Goal: Task Accomplishment & Management: Complete application form

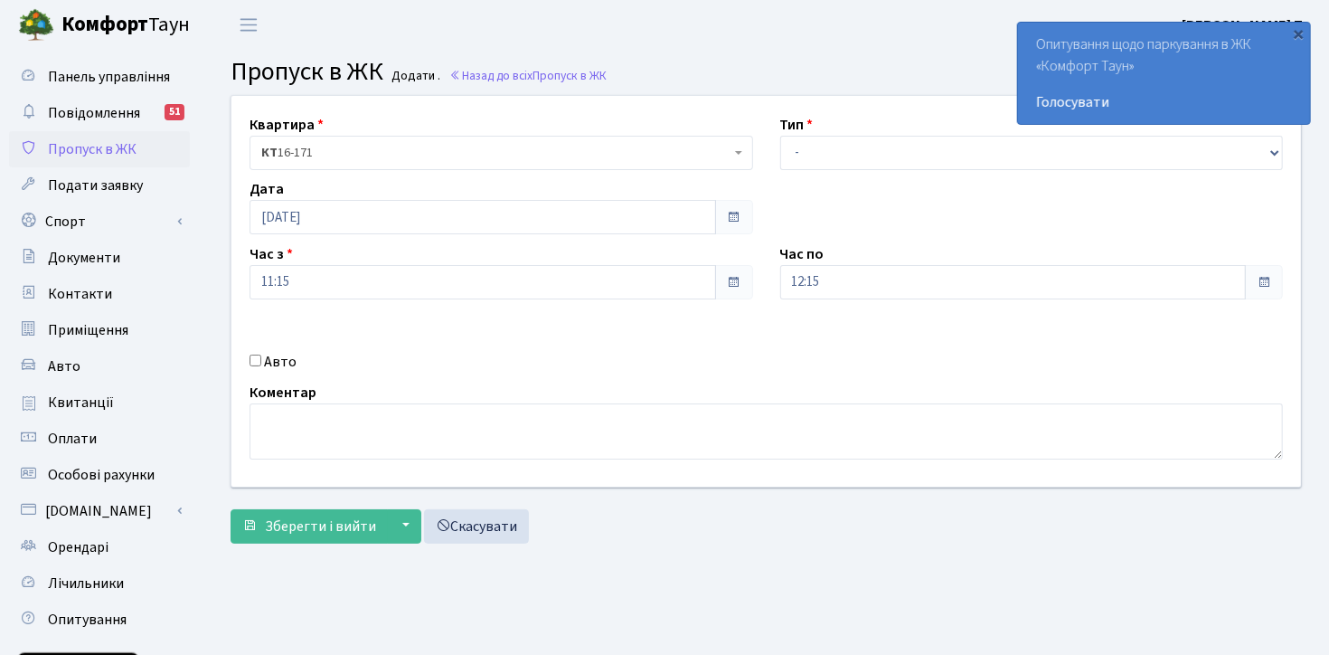
click at [218, 382] on div "Квартира <b>КТ</b>&nbsp;&nbsp;&nbsp;&nbsp;16-171 КТ 16-171 Тип - Доставка Таксі…" at bounding box center [766, 291] width 1097 height 391
click at [837, 155] on select "- Доставка Таксі Гості Сервіс" at bounding box center [1032, 153] width 504 height 34
select select "3"
click at [780, 136] on select "- Доставка Таксі Гості Сервіс" at bounding box center [1032, 153] width 504 height 34
click at [256, 365] on input "Авто" at bounding box center [256, 360] width 12 height 12
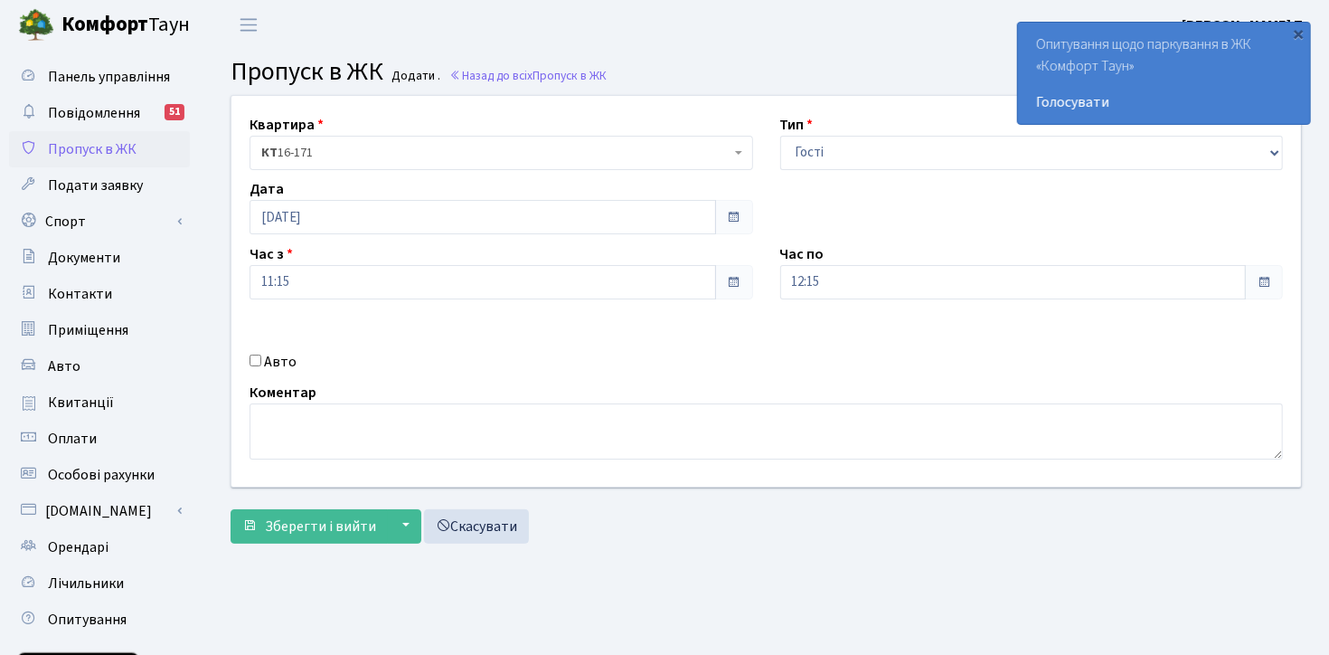
checkbox input "true"
paste input "АА3103ОС"
type input "АА3103ОС"
click at [827, 272] on input "12:15" at bounding box center [1013, 282] width 467 height 34
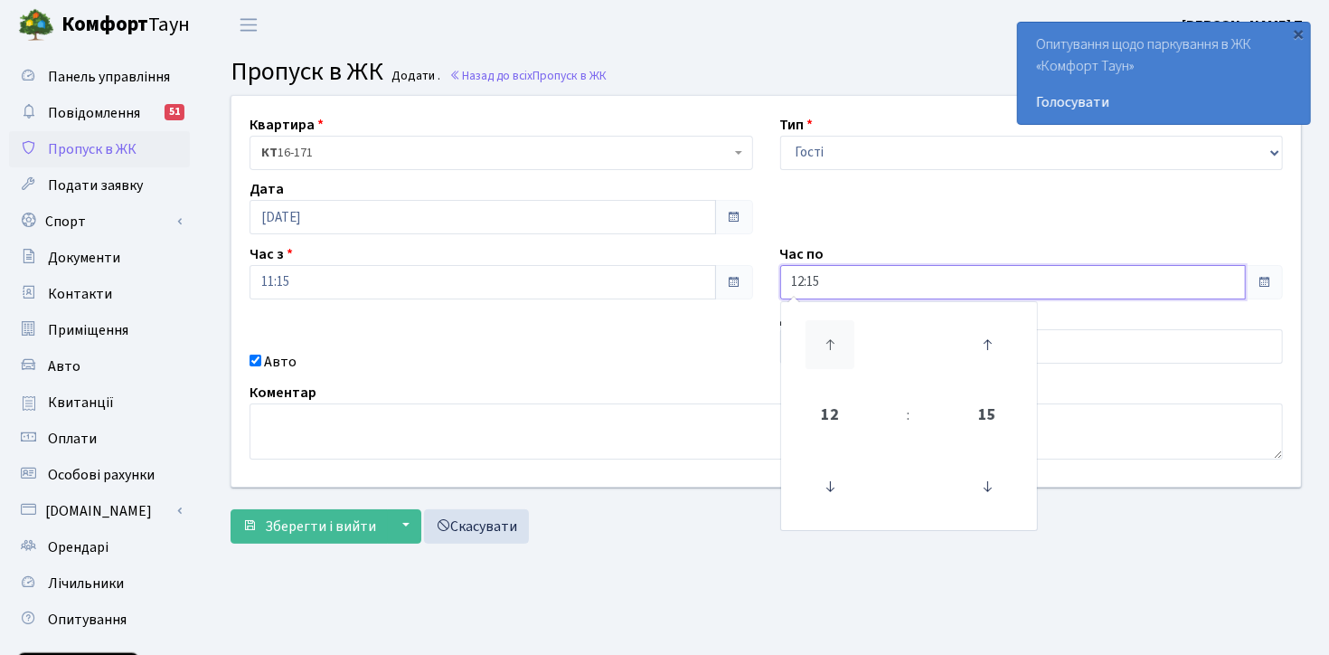
click at [832, 335] on icon at bounding box center [830, 344] width 49 height 49
type input "16:15"
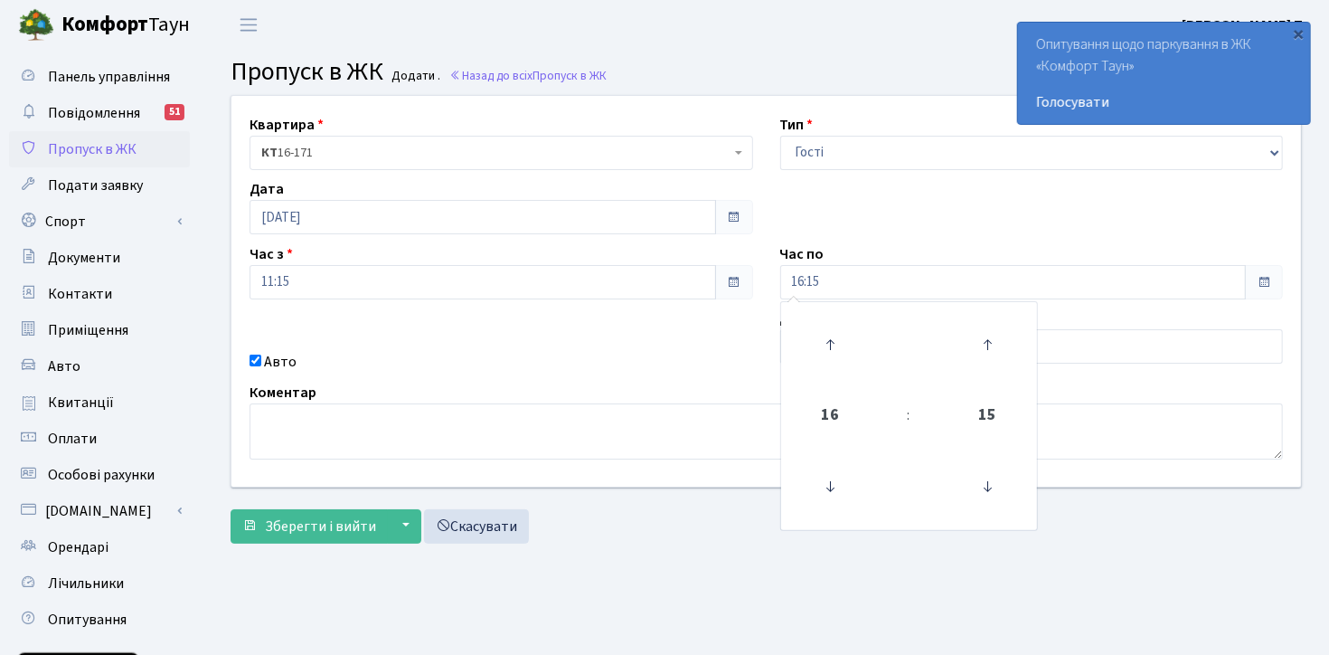
click at [640, 563] on main "Admin Пропуск в ЖК Додати Пропуск в ЖК Додати . Назад до всіх Пропуск в ЖК Квар…" at bounding box center [766, 409] width 1126 height 719
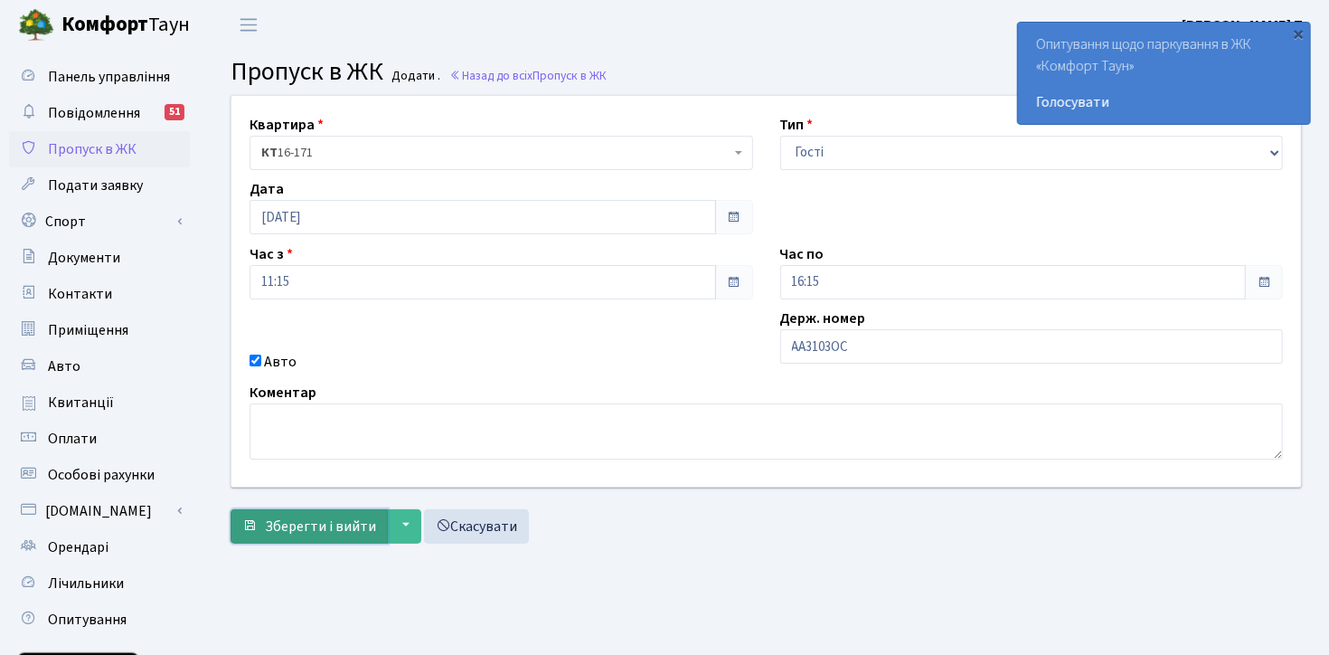
click at [335, 531] on span "Зберегти і вийти" at bounding box center [320, 526] width 111 height 20
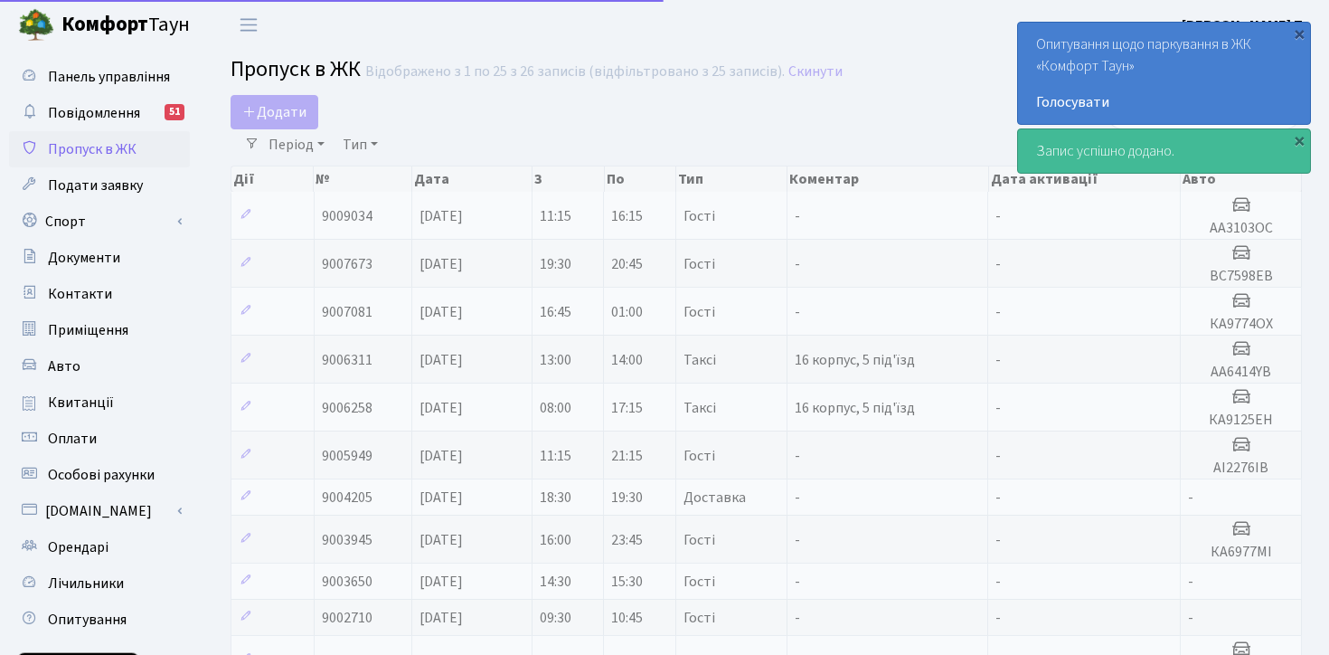
select select "25"
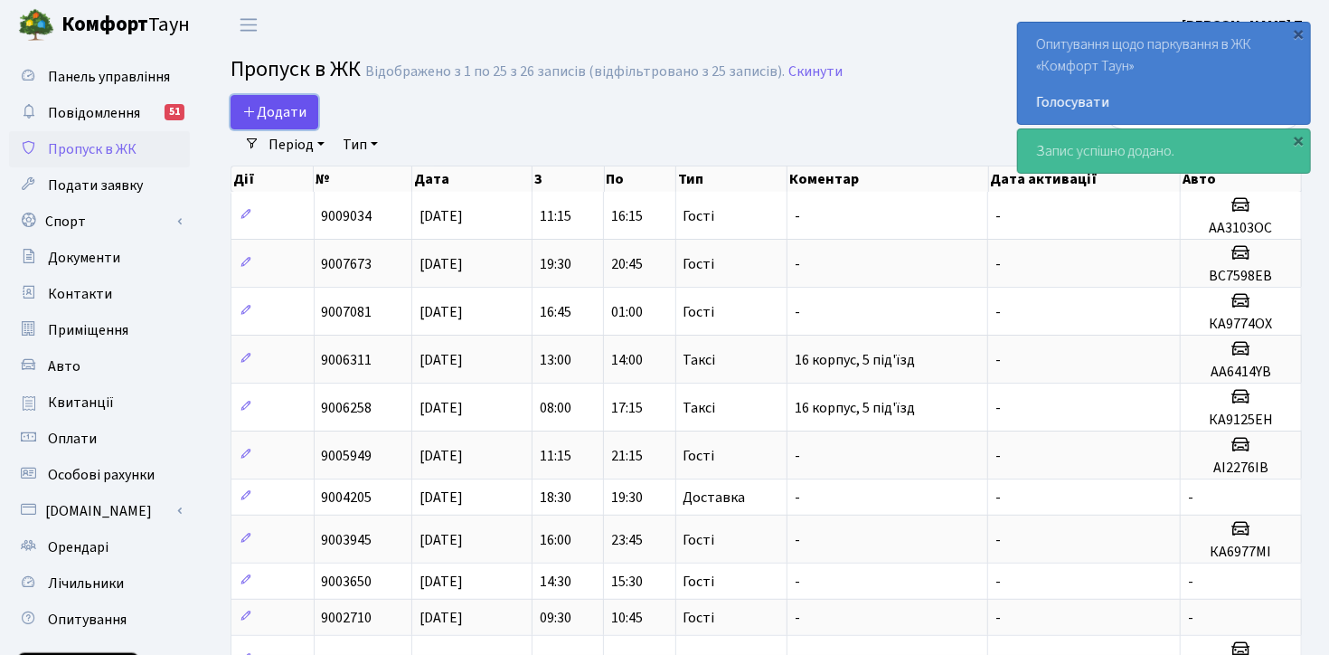
click at [282, 106] on span "Додати" at bounding box center [274, 112] width 64 height 20
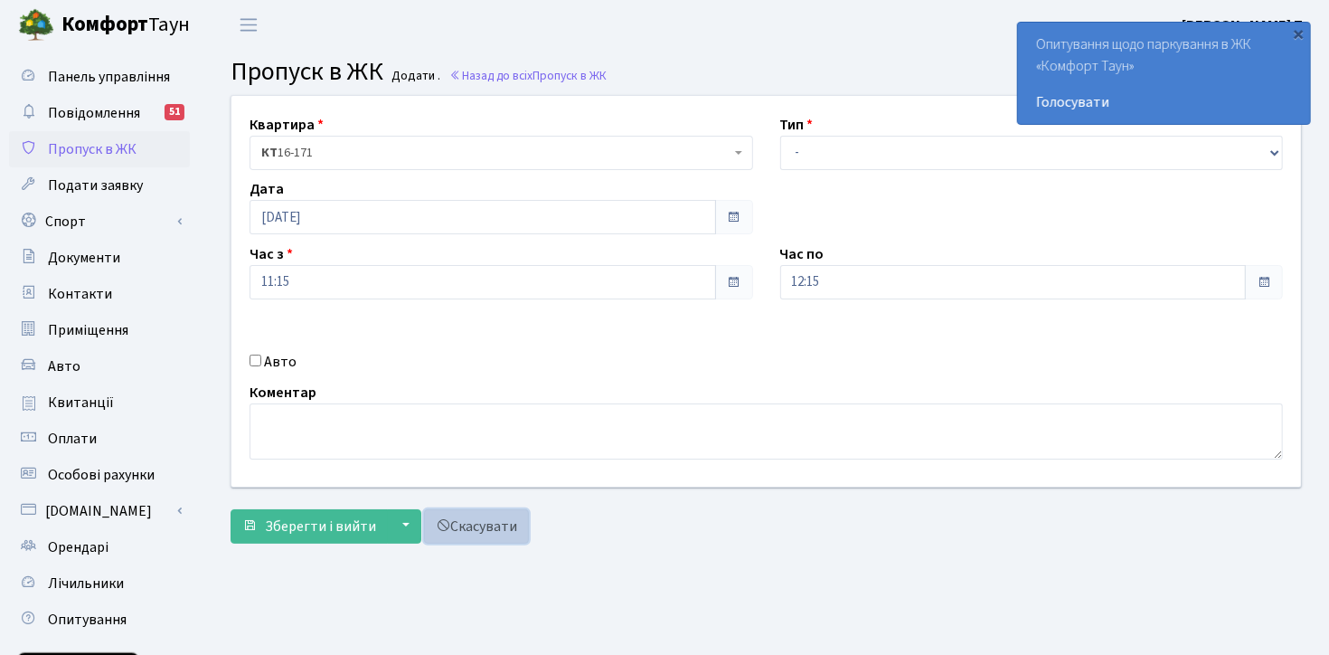
click at [488, 521] on link "Скасувати" at bounding box center [476, 526] width 105 height 34
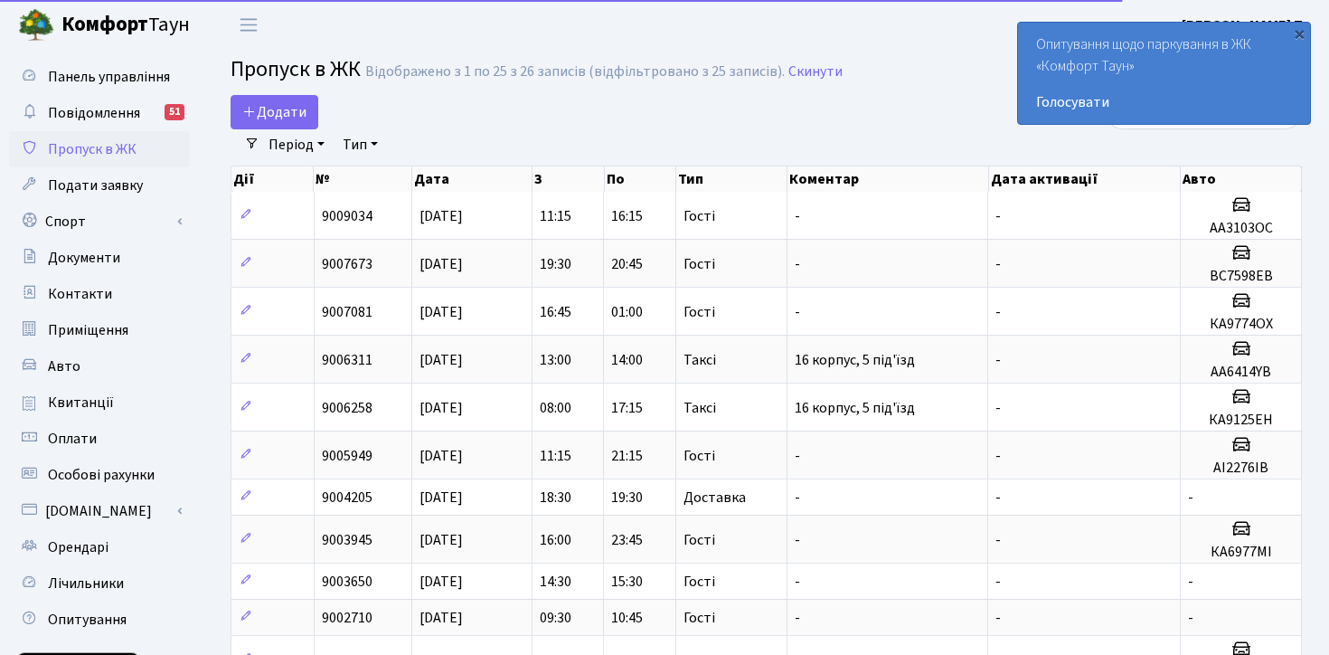
select select "25"
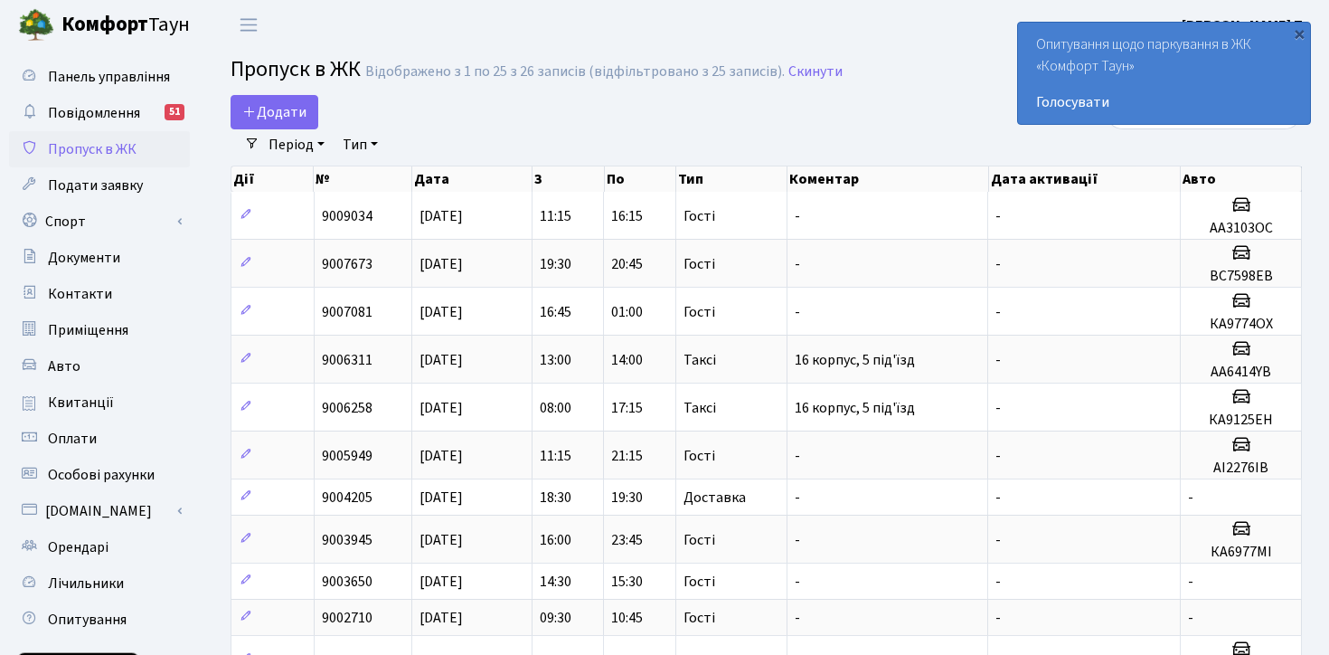
select select "25"
click at [231, 150] on nav "Фільтри Період [DATE] - [DATE] Тип - Доставка Таксі Гості Сервіс Очистити фільт…" at bounding box center [767, 144] width 1072 height 31
